Goal: Information Seeking & Learning: Learn about a topic

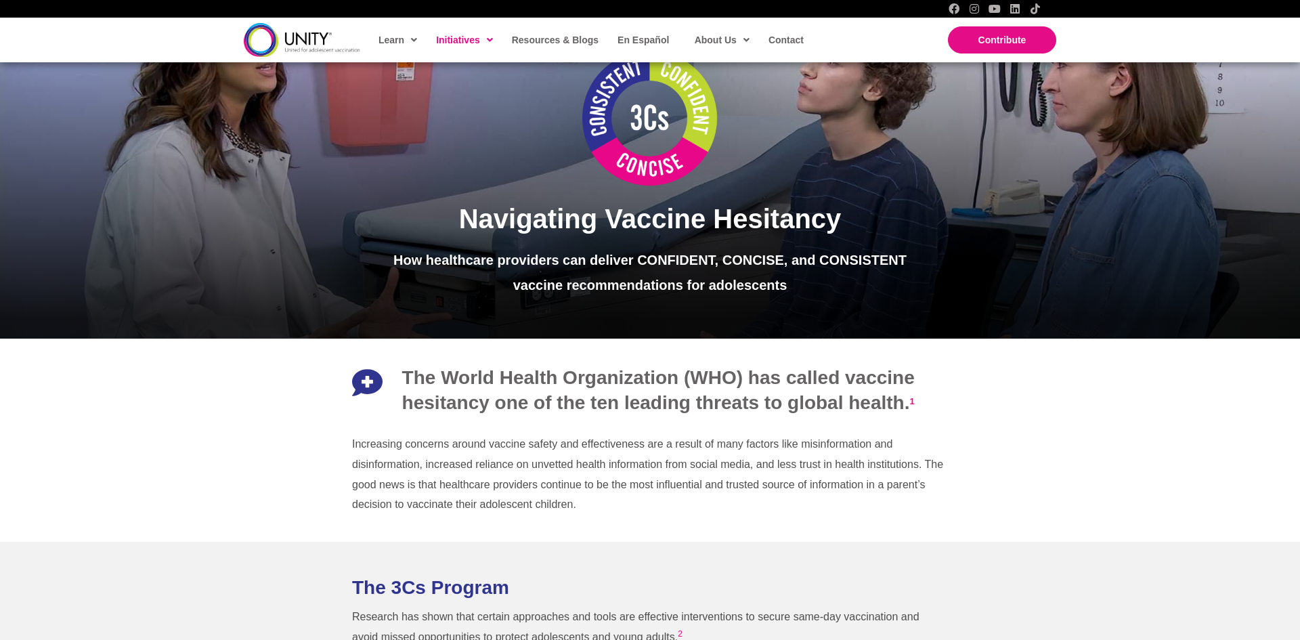
scroll to position [93, 0]
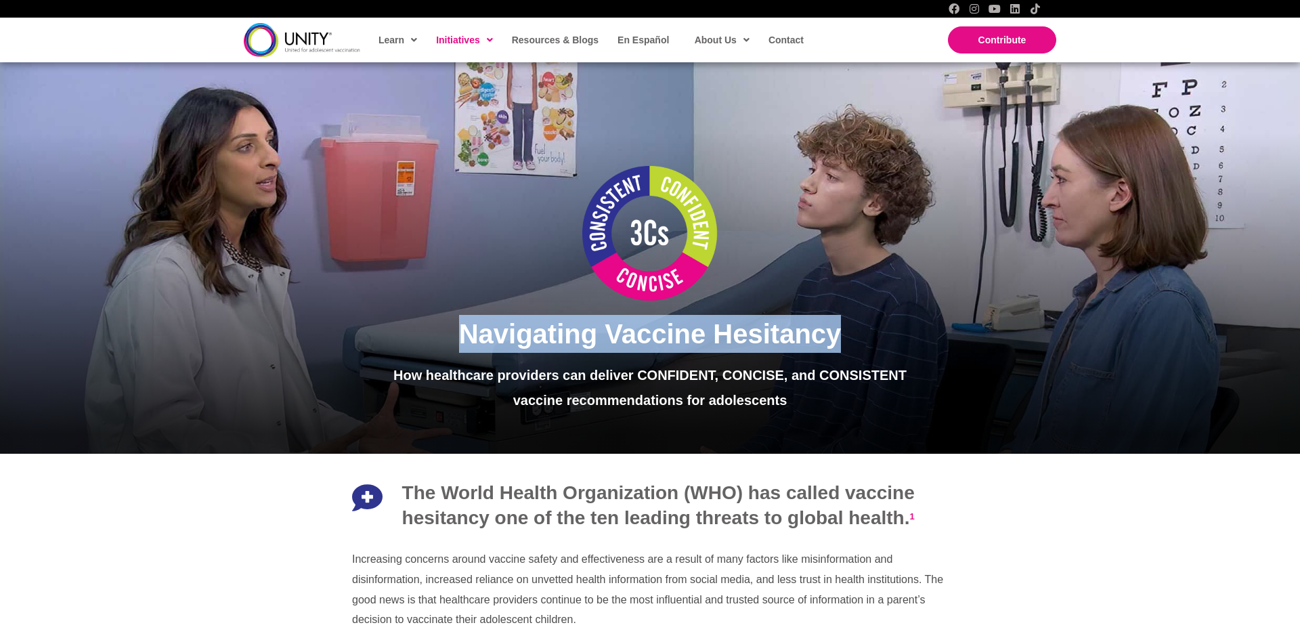
drag, startPoint x: 467, startPoint y: 335, endPoint x: 846, endPoint y: 347, distance: 379.4
click at [849, 346] on h1 "Navigating Vaccine Hesitancy" at bounding box center [649, 334] width 559 height 38
copy span "Navigating Vaccine Hesitancy"
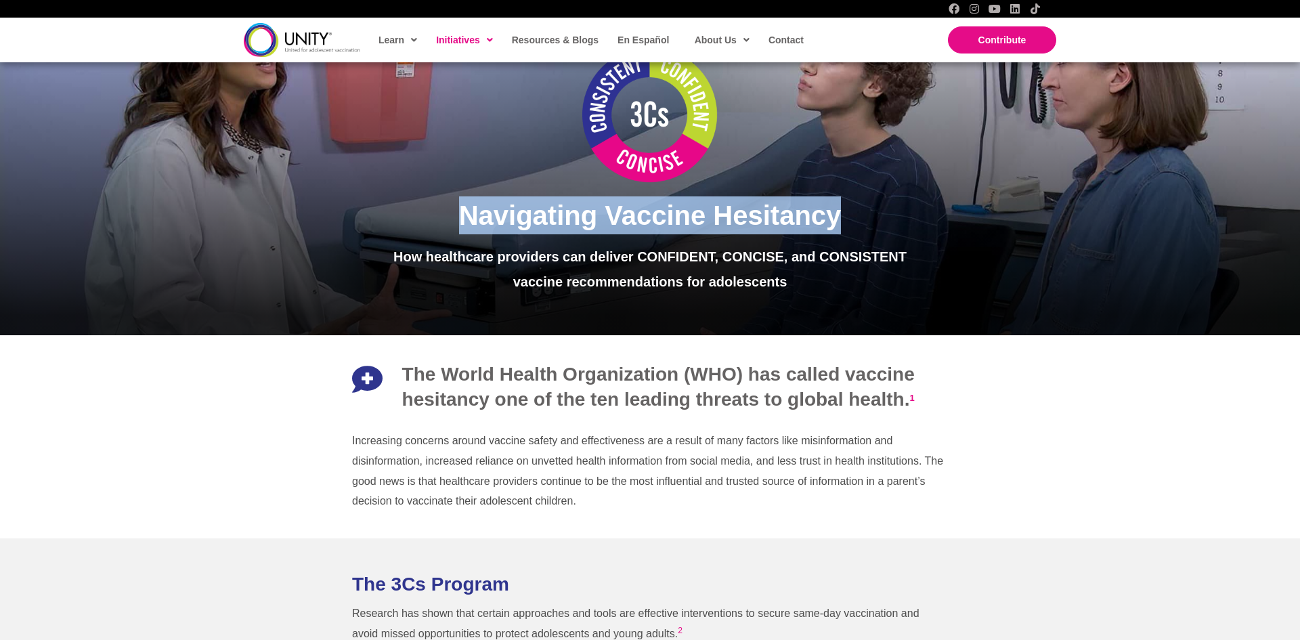
scroll to position [265, 0]
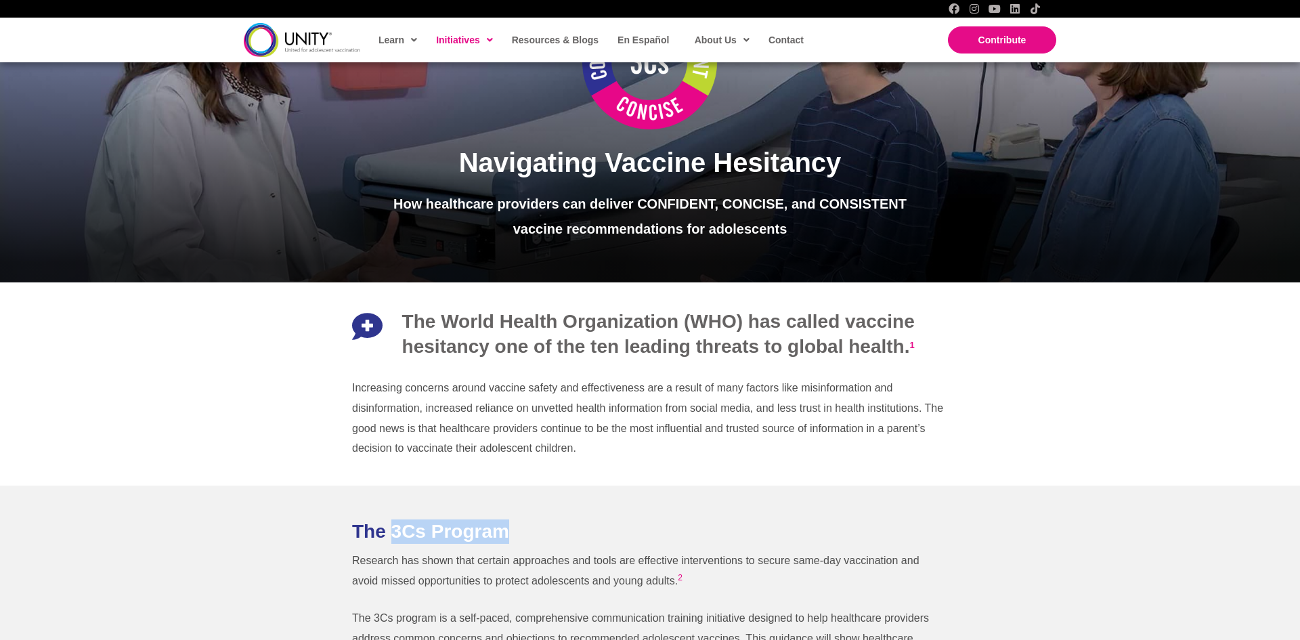
drag, startPoint x: 395, startPoint y: 529, endPoint x: 510, endPoint y: 536, distance: 114.7
click at [511, 536] on h2 "The 3Cs Program" at bounding box center [650, 531] width 596 height 24
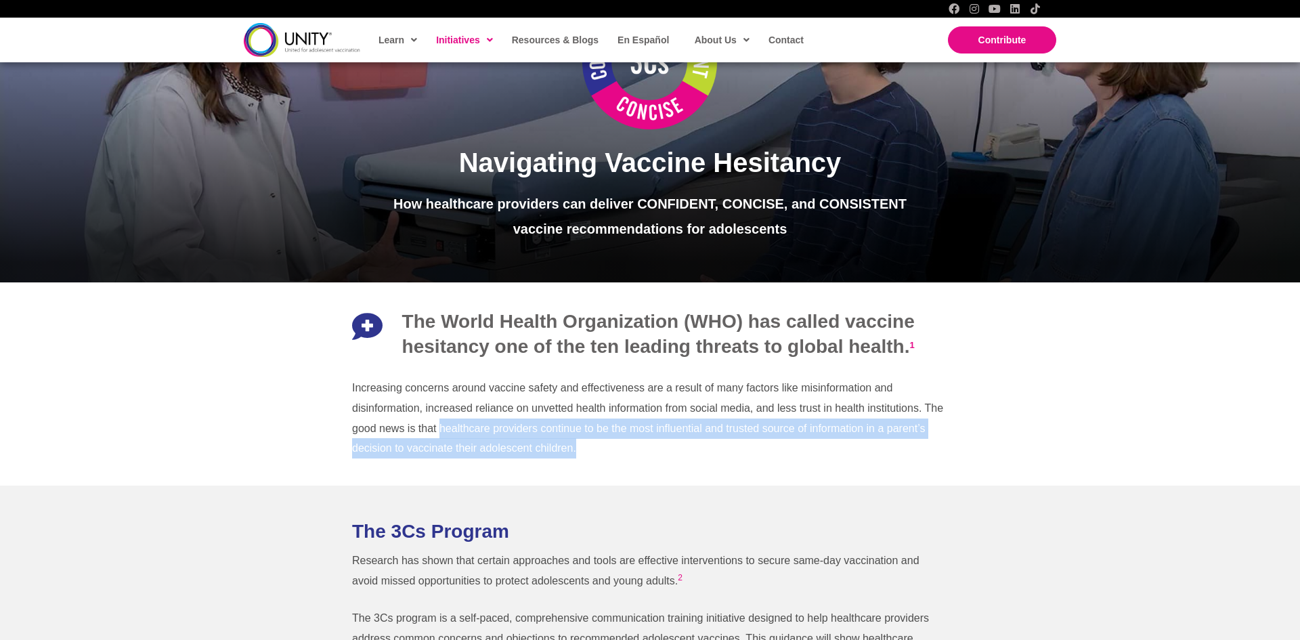
drag, startPoint x: 440, startPoint y: 429, endPoint x: 684, endPoint y: 461, distance: 245.9
click at [677, 461] on div "Increasing concerns around vaccine safety and effectiveness are a result of man…" at bounding box center [650, 418] width 623 height 108
copy p "healthcare providers continue to be the most influential and trusted source of …"
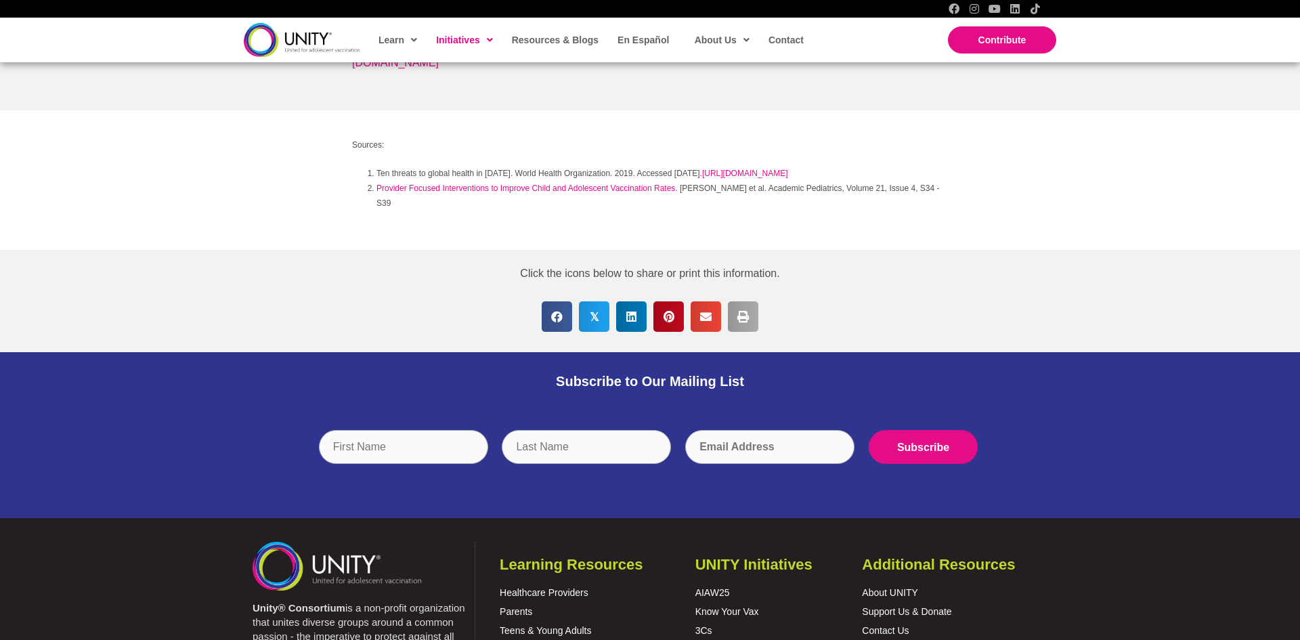
scroll to position [1276, 0]
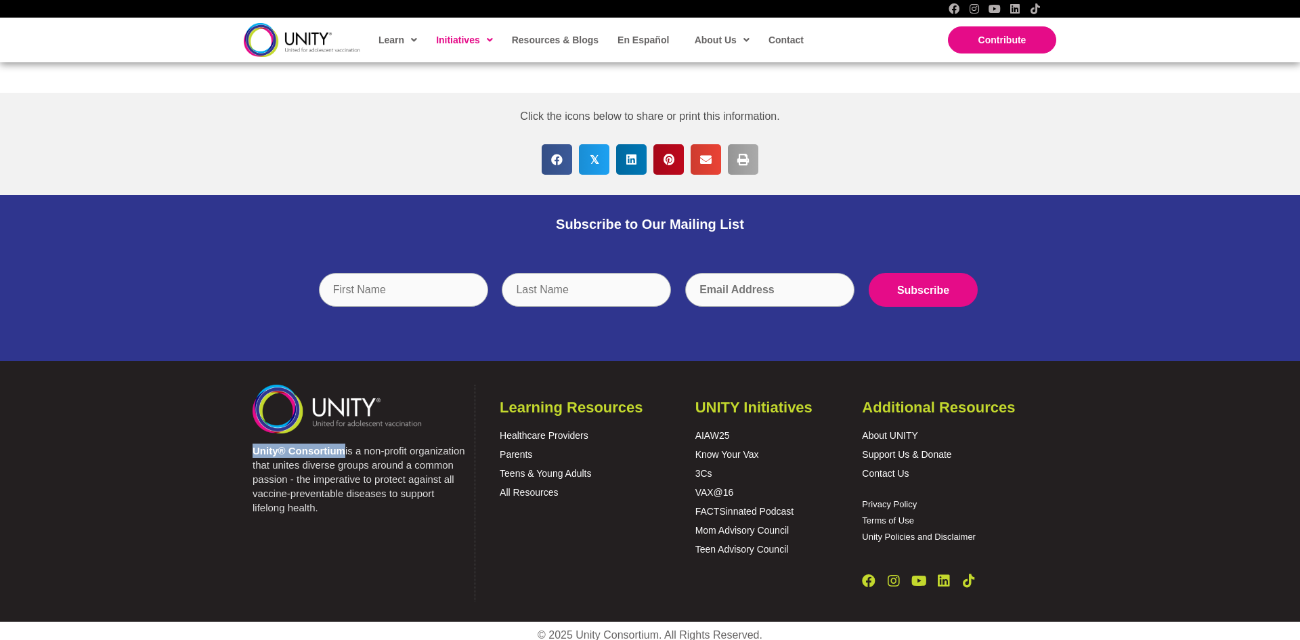
drag, startPoint x: 253, startPoint y: 442, endPoint x: 342, endPoint y: 444, distance: 89.4
click at [342, 445] on strong "Unity® Consortium" at bounding box center [299, 451] width 93 height 12
copy strong "Unity® Consortium"
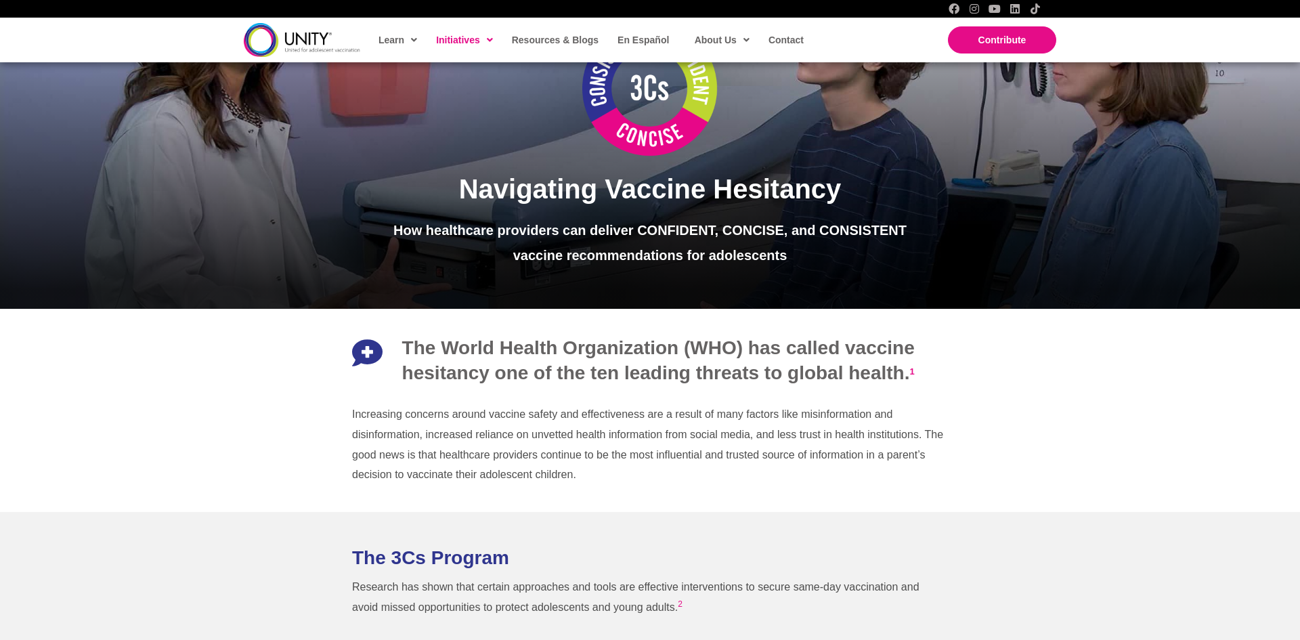
scroll to position [292, 0]
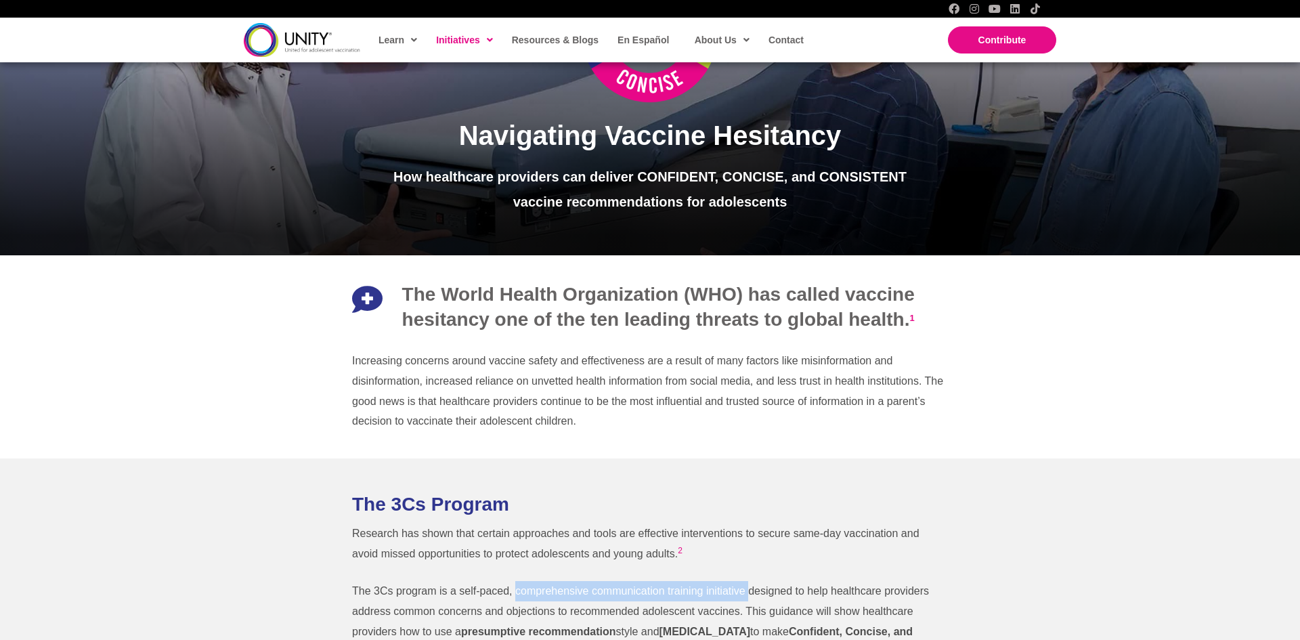
drag, startPoint x: 515, startPoint y: 591, endPoint x: 747, endPoint y: 592, distance: 232.3
click at [747, 592] on p "The 3Cs program is a self-paced, comprehensive communication training initiativ…" at bounding box center [650, 621] width 596 height 81
copy p "comprehensive communication training initiative"
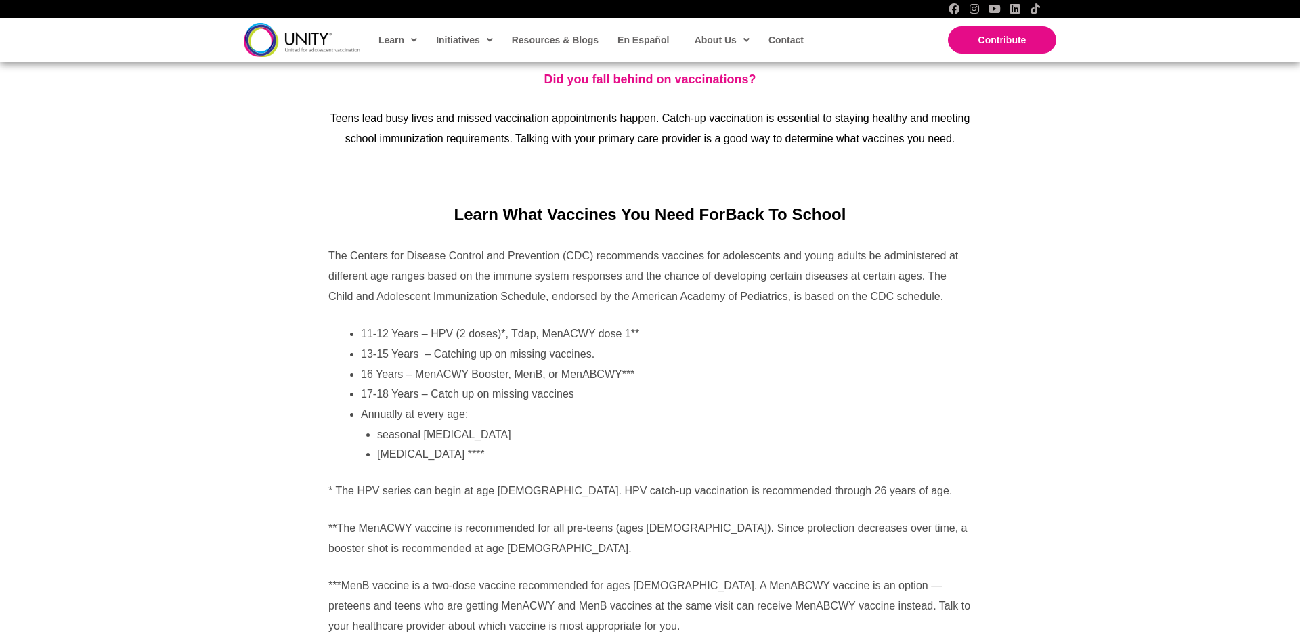
scroll to position [3958, 0]
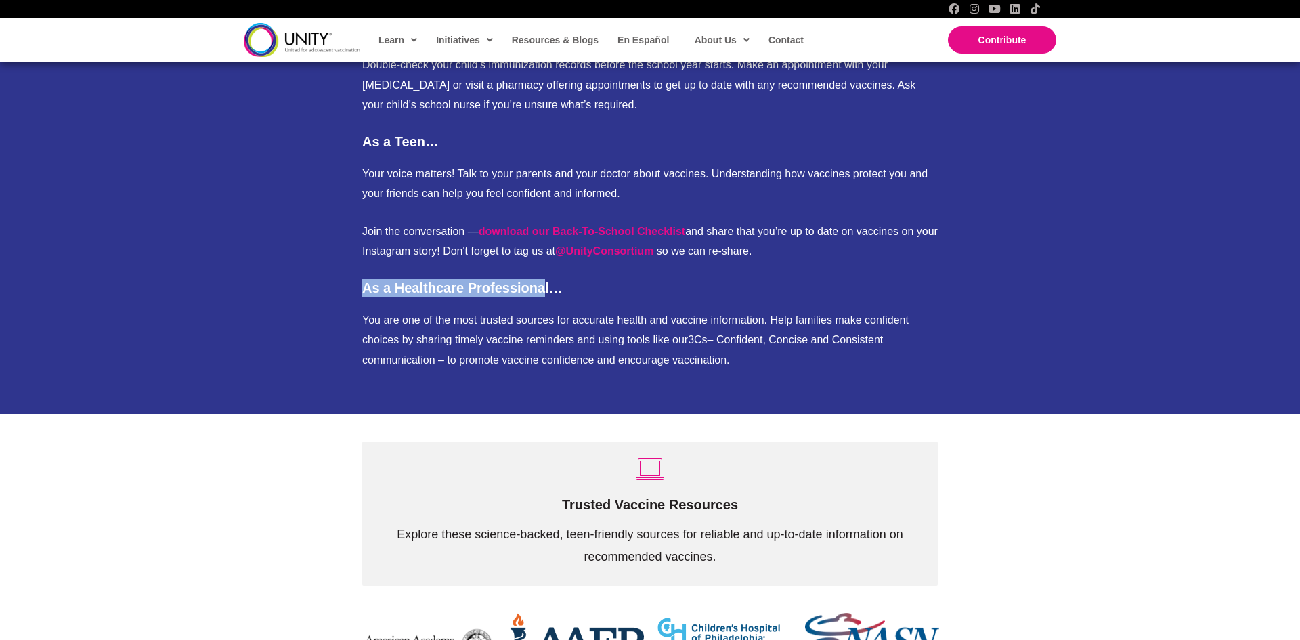
drag, startPoint x: 362, startPoint y: 270, endPoint x: 544, endPoint y: 258, distance: 183.2
click at [544, 258] on div "As a Parent… Double-check your child’s immunization records before the school y…" at bounding box center [650, 197] width 576 height 347
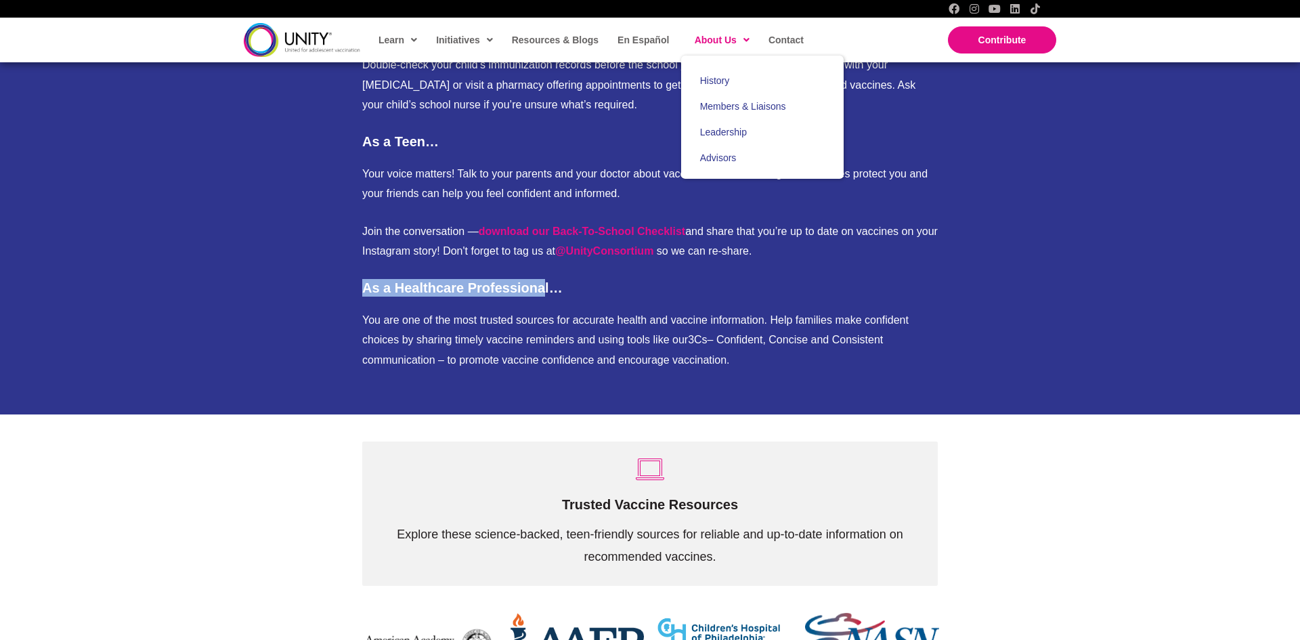
click at [724, 39] on span "About Us" at bounding box center [722, 40] width 55 height 20
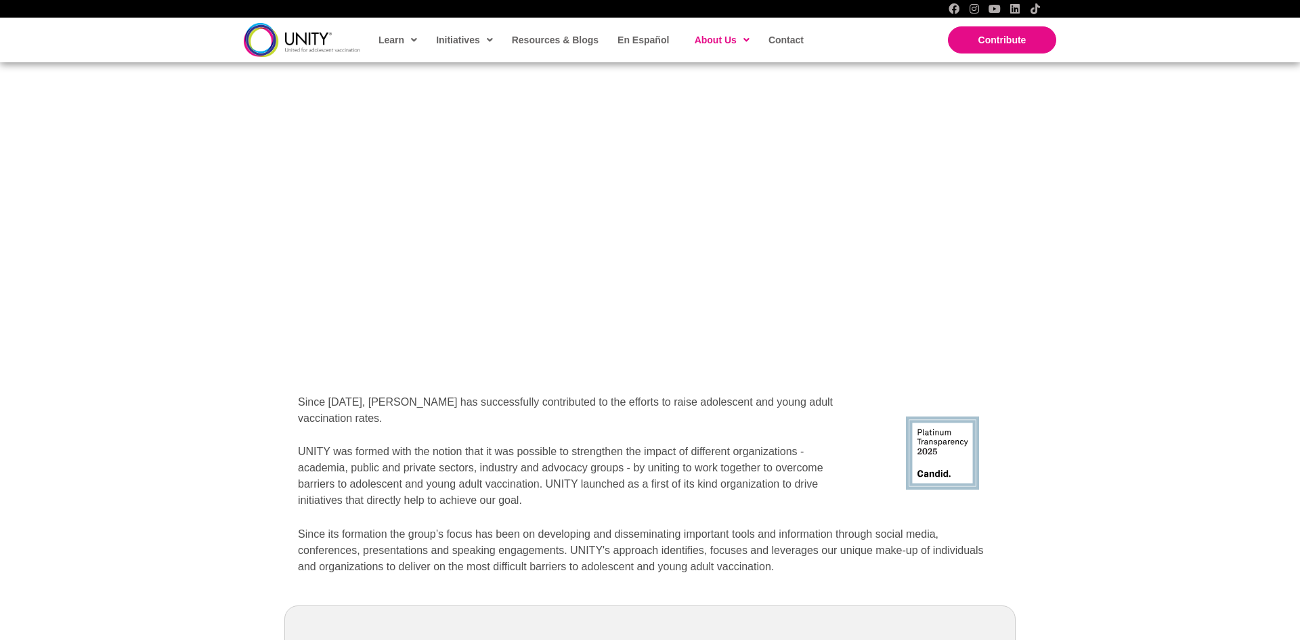
scroll to position [1613, 0]
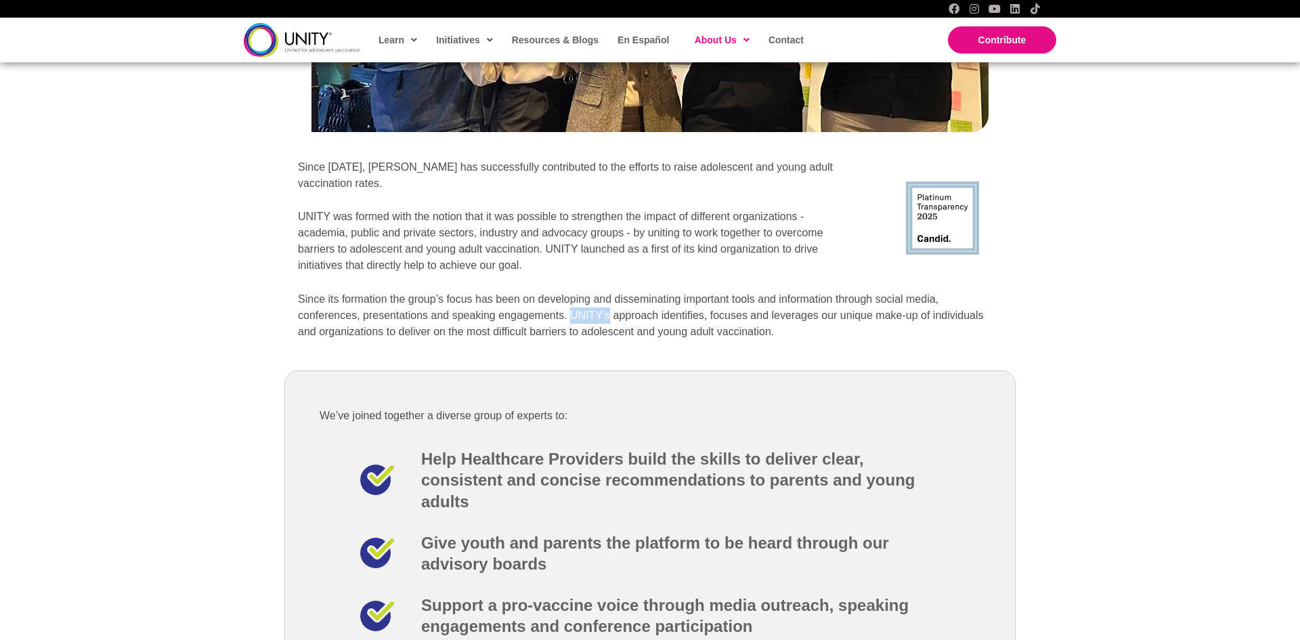
drag, startPoint x: 507, startPoint y: 296, endPoint x: 544, endPoint y: 302, distance: 38.4
click at [545, 303] on p "Since its formation the group’s focus has been on developing and disseminating …" at bounding box center [650, 315] width 704 height 49
copy p "UNITY's"
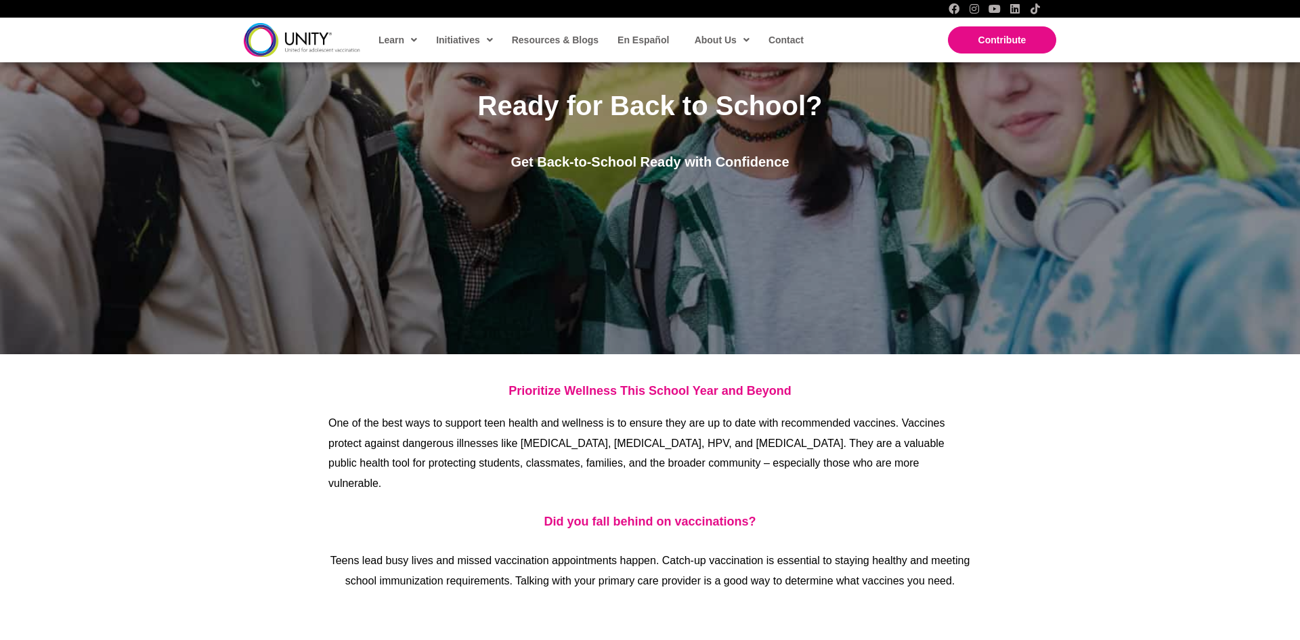
scroll to position [249, 0]
